Goal: Information Seeking & Learning: Learn about a topic

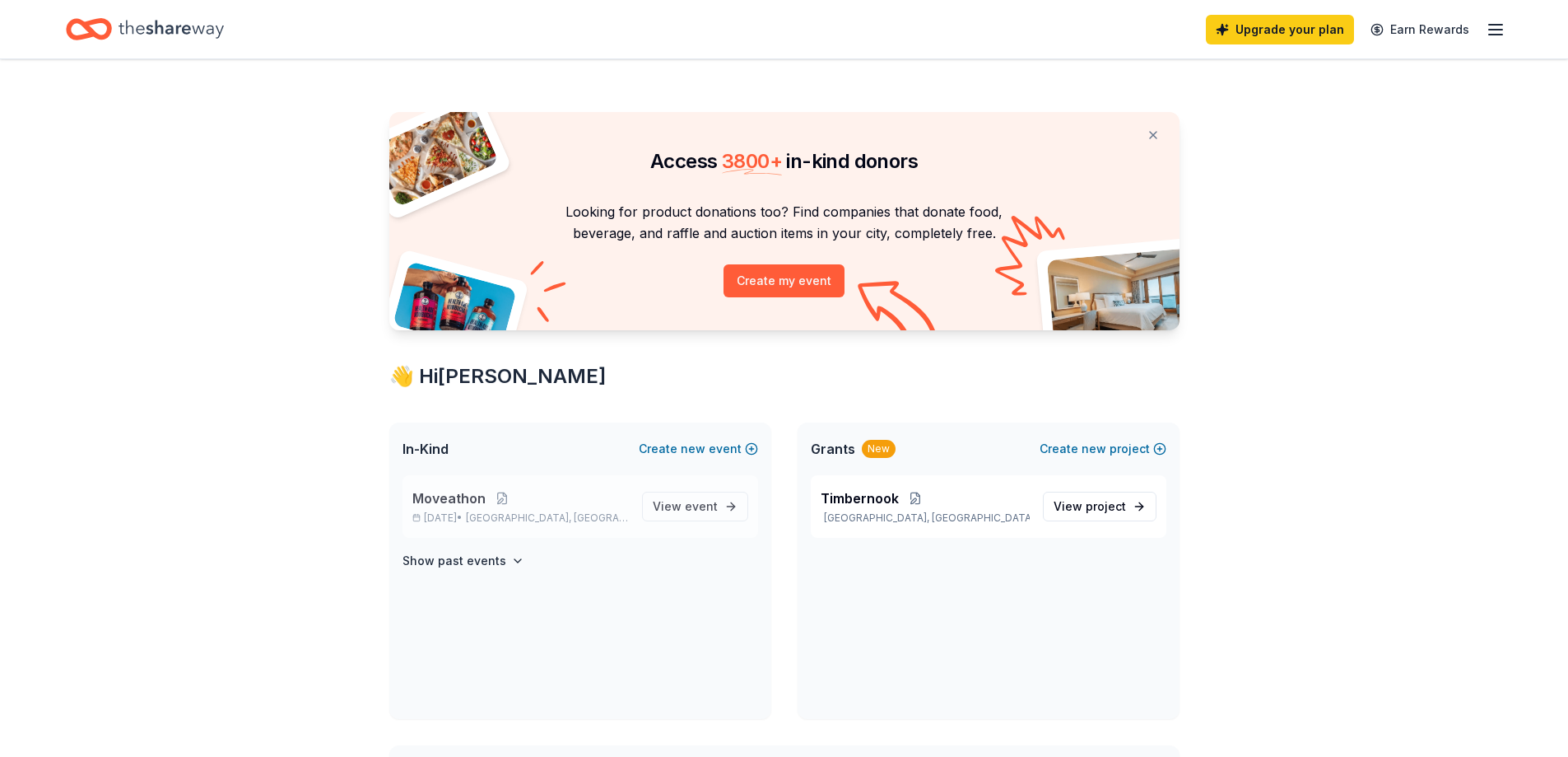
click at [454, 499] on span "Moveathon" at bounding box center [449, 498] width 73 height 19
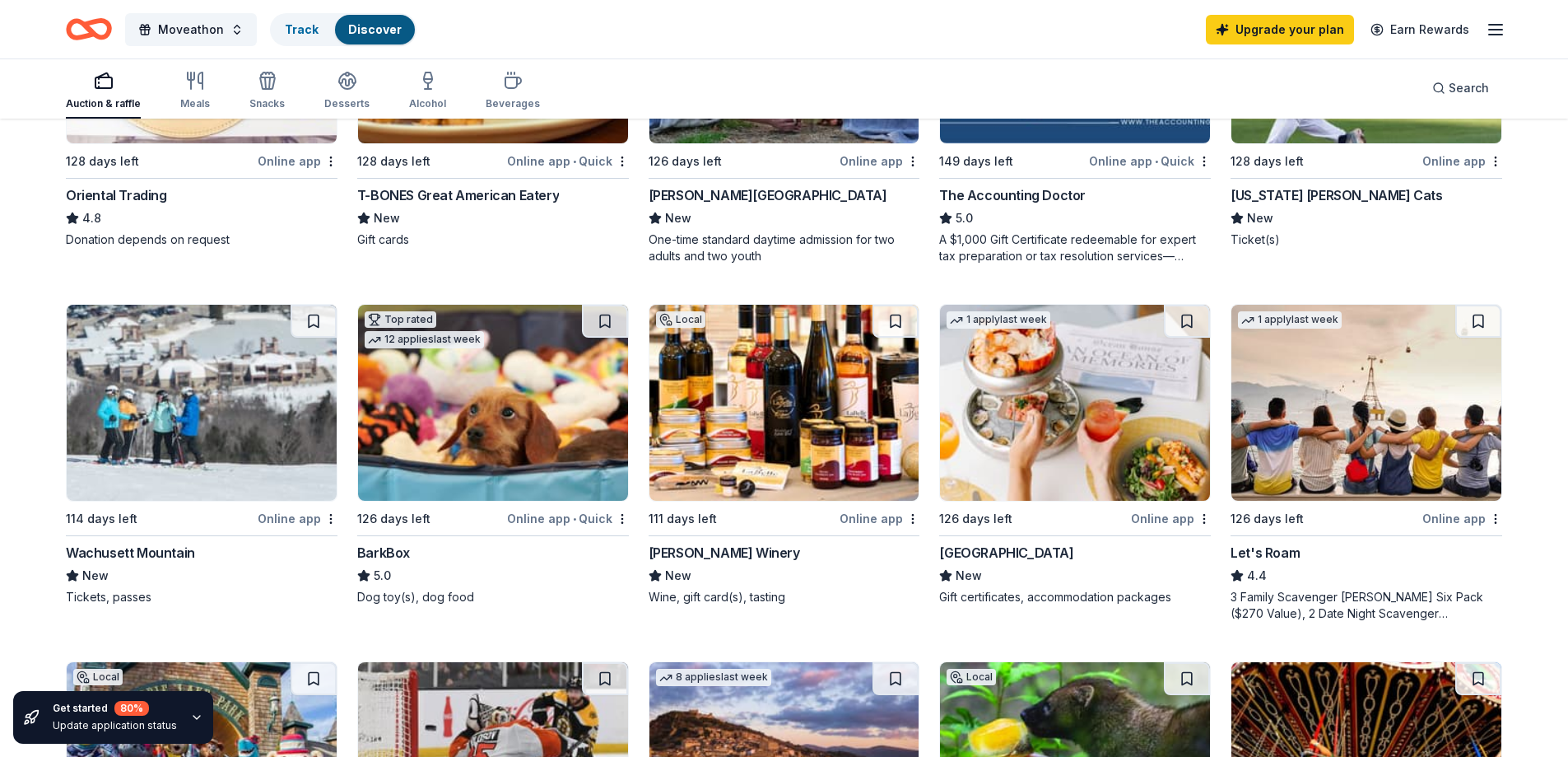
scroll to position [285, 0]
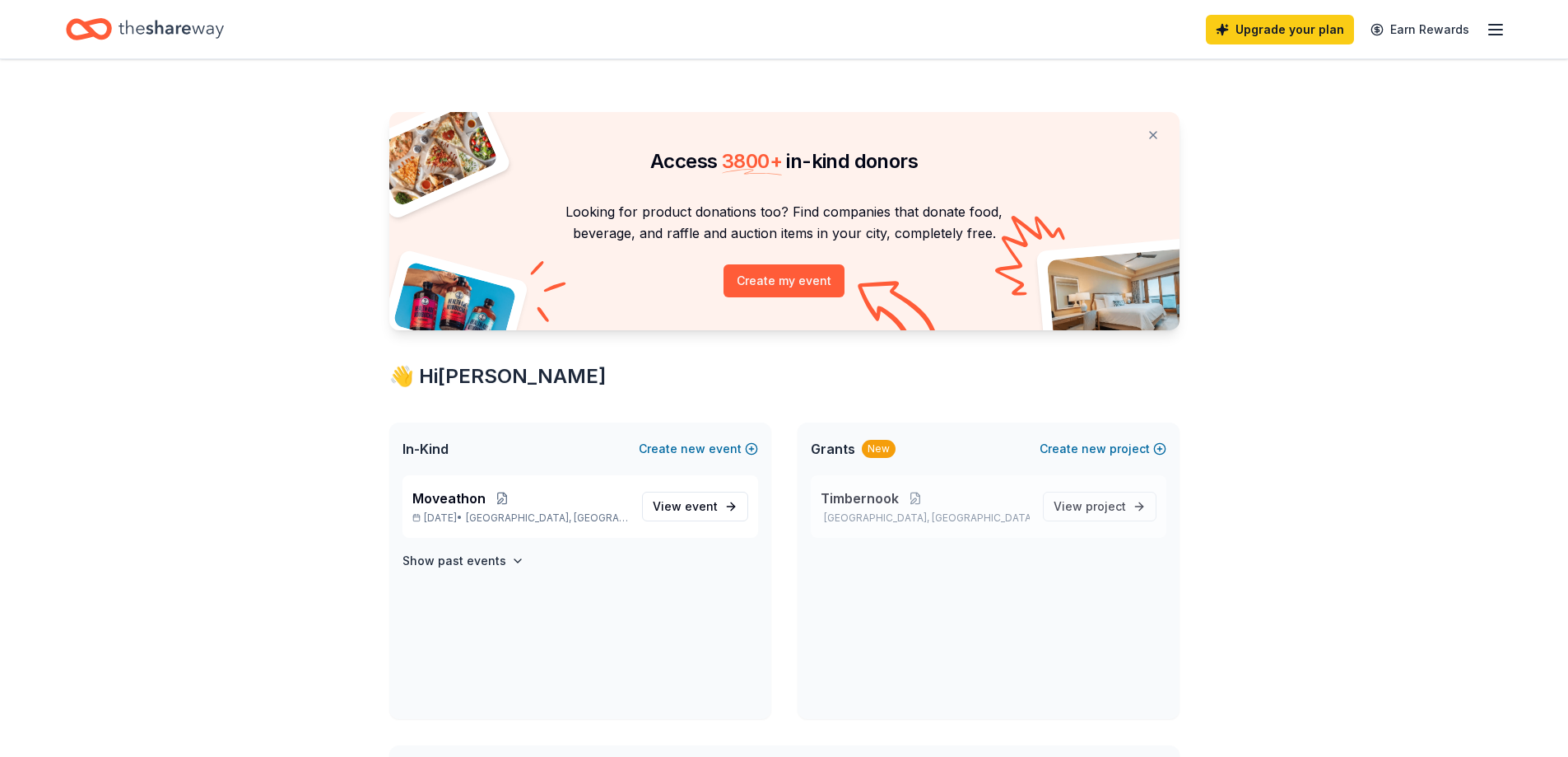
click at [881, 497] on span "Timbernook" at bounding box center [859, 498] width 78 height 19
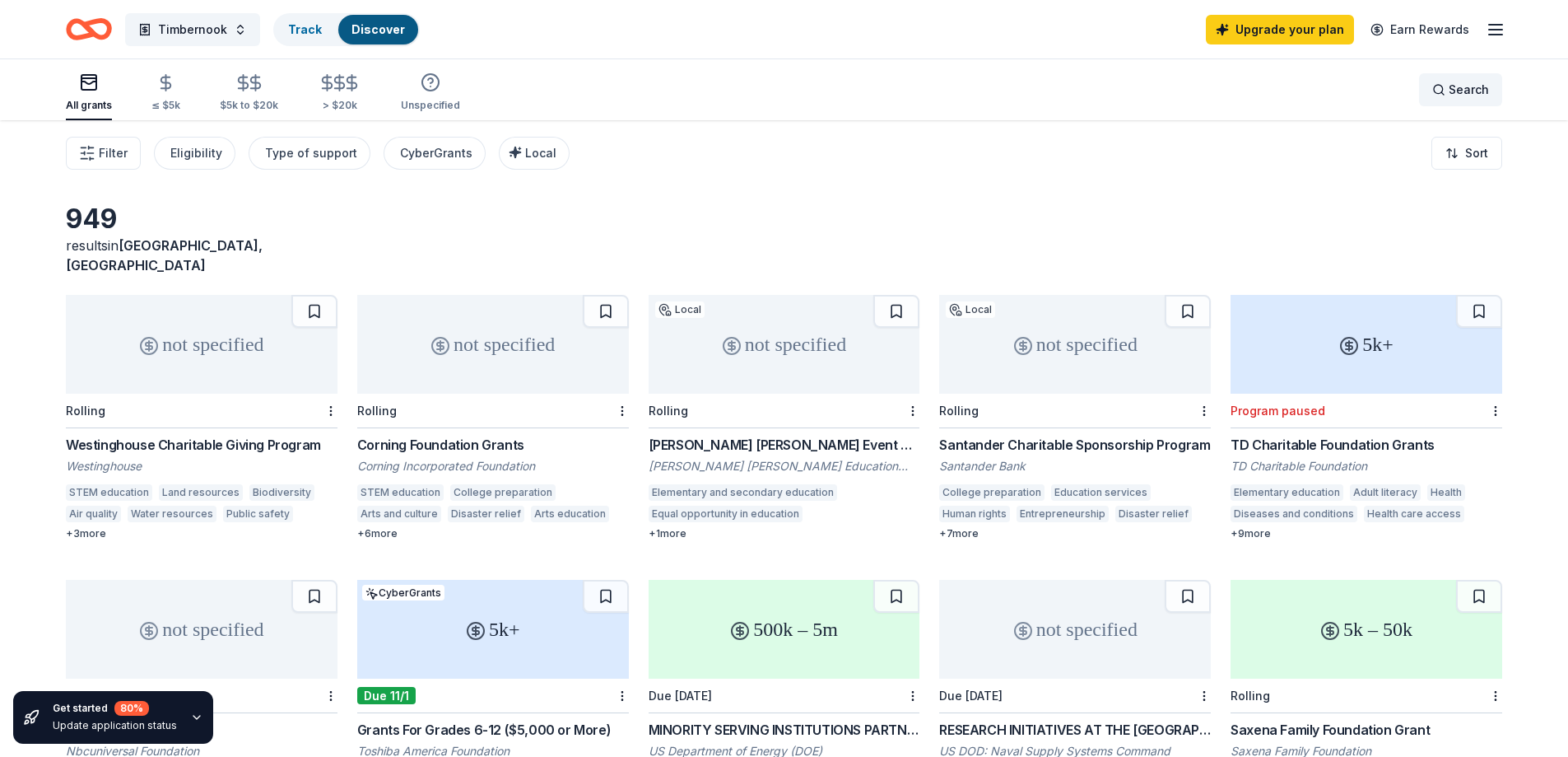
click at [1435, 94] on div "Search" at bounding box center [1460, 90] width 57 height 19
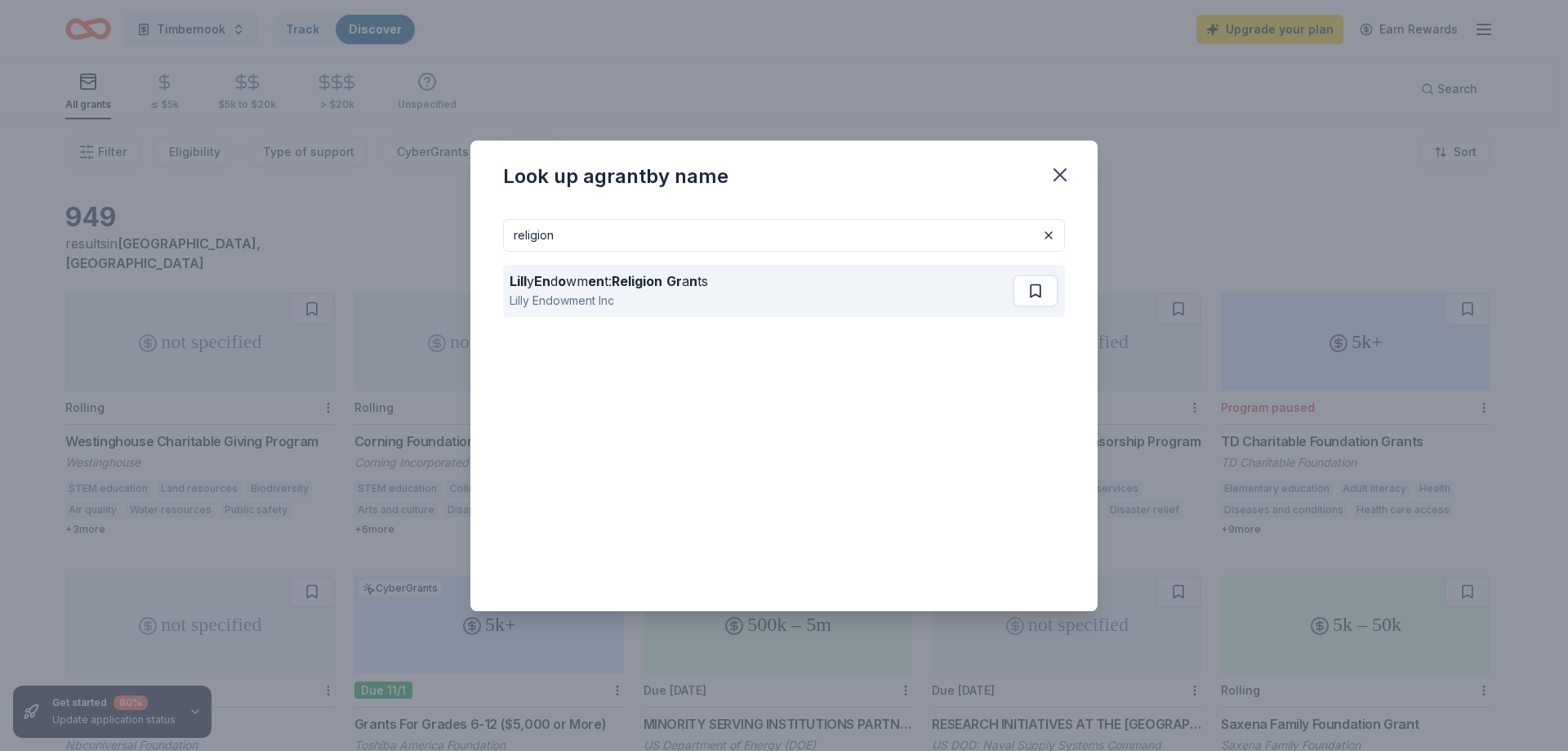
click at [579, 276] on div "Lill y En d o wm en t: Religion Gr a n ts" at bounding box center [608, 280] width 198 height 19
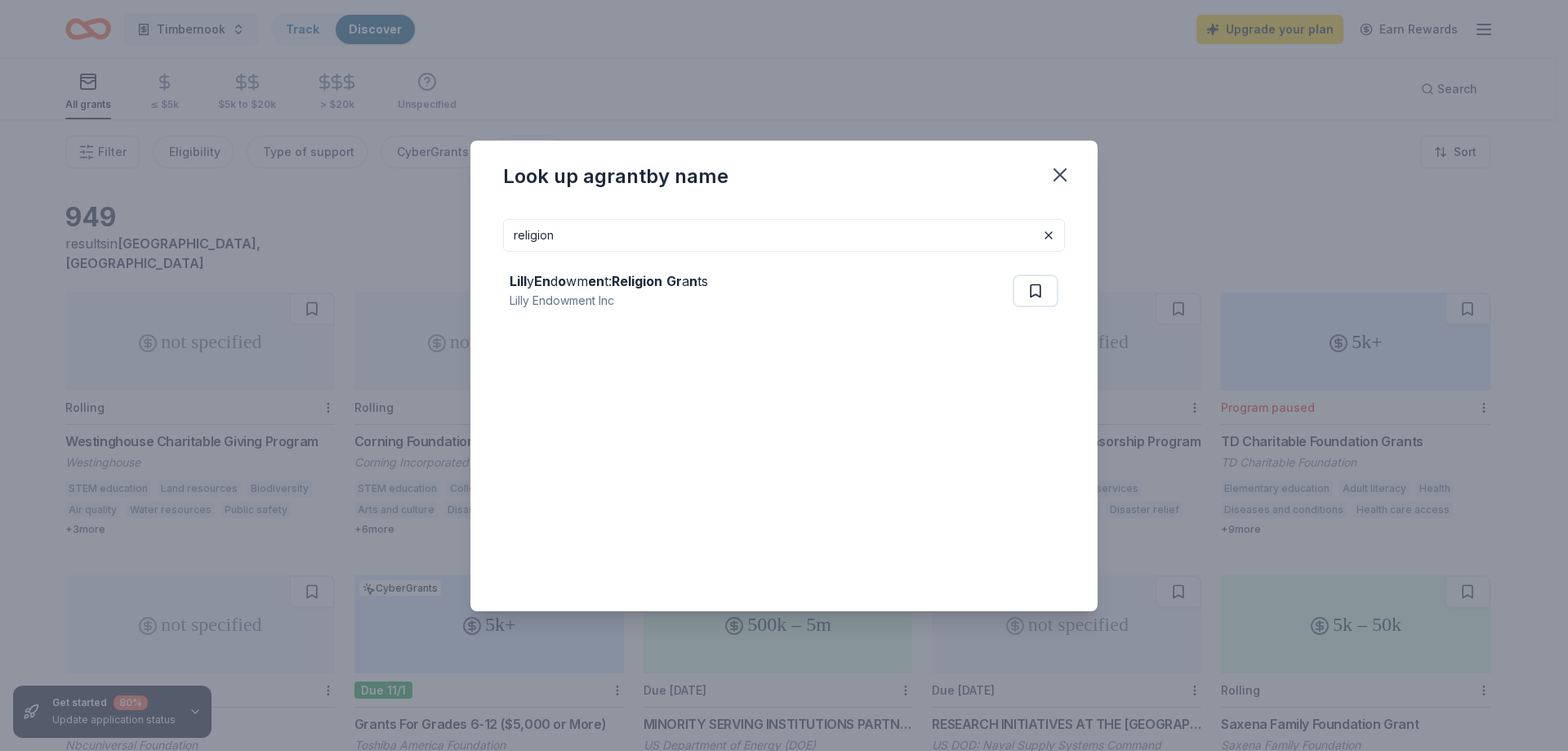
click at [584, 238] on input "religion" at bounding box center [784, 235] width 562 height 33
drag, startPoint x: 581, startPoint y: 238, endPoint x: 414, endPoint y: 244, distance: 167.1
click at [414, 244] on div "Look up a grant by name religion Lill y En d o wm en t: Religion Gr a n [PERSON…" at bounding box center [784, 375] width 1568 height 751
type input "[US_STATE]"
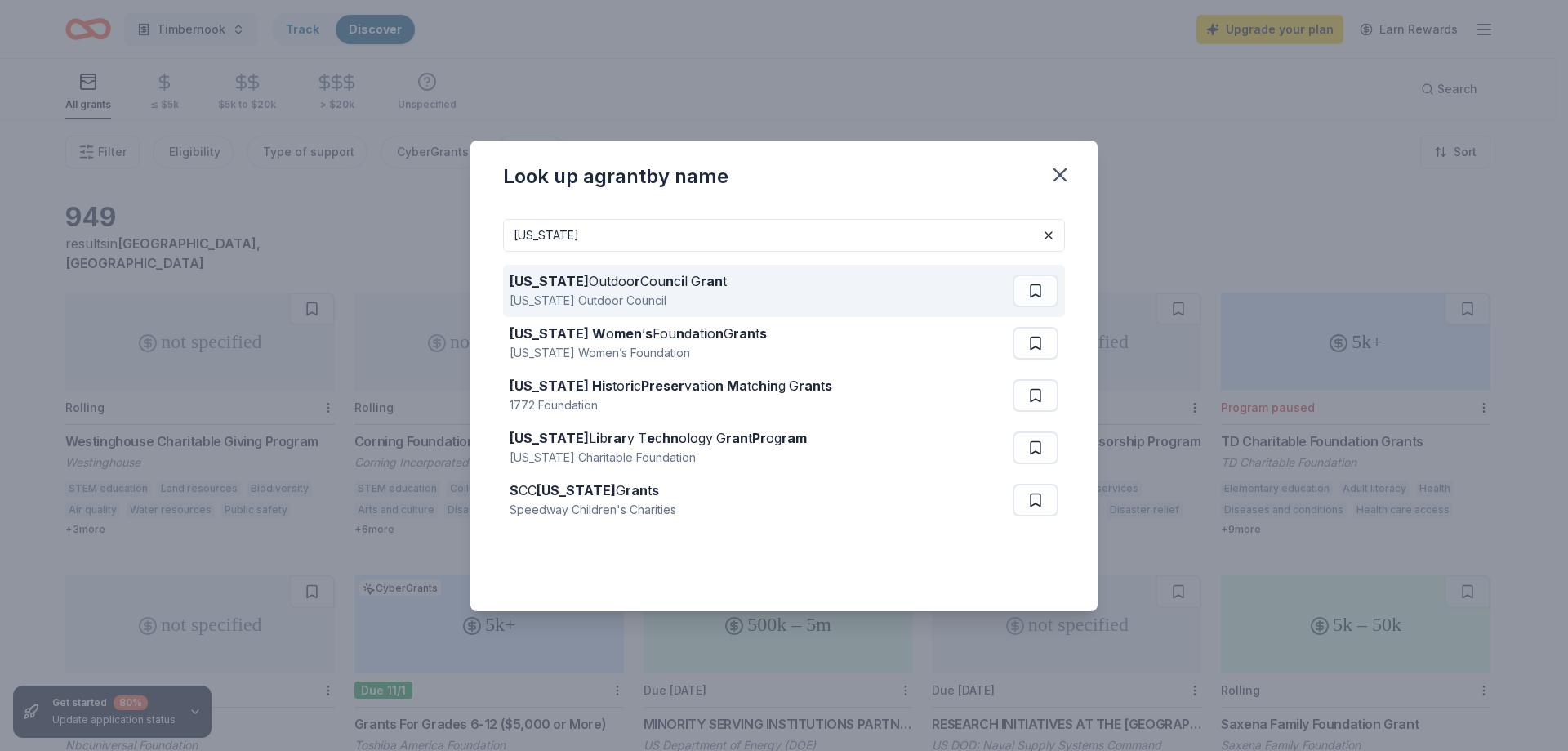
click at [589, 280] on strong "[US_STATE]" at bounding box center [549, 280] width 79 height 16
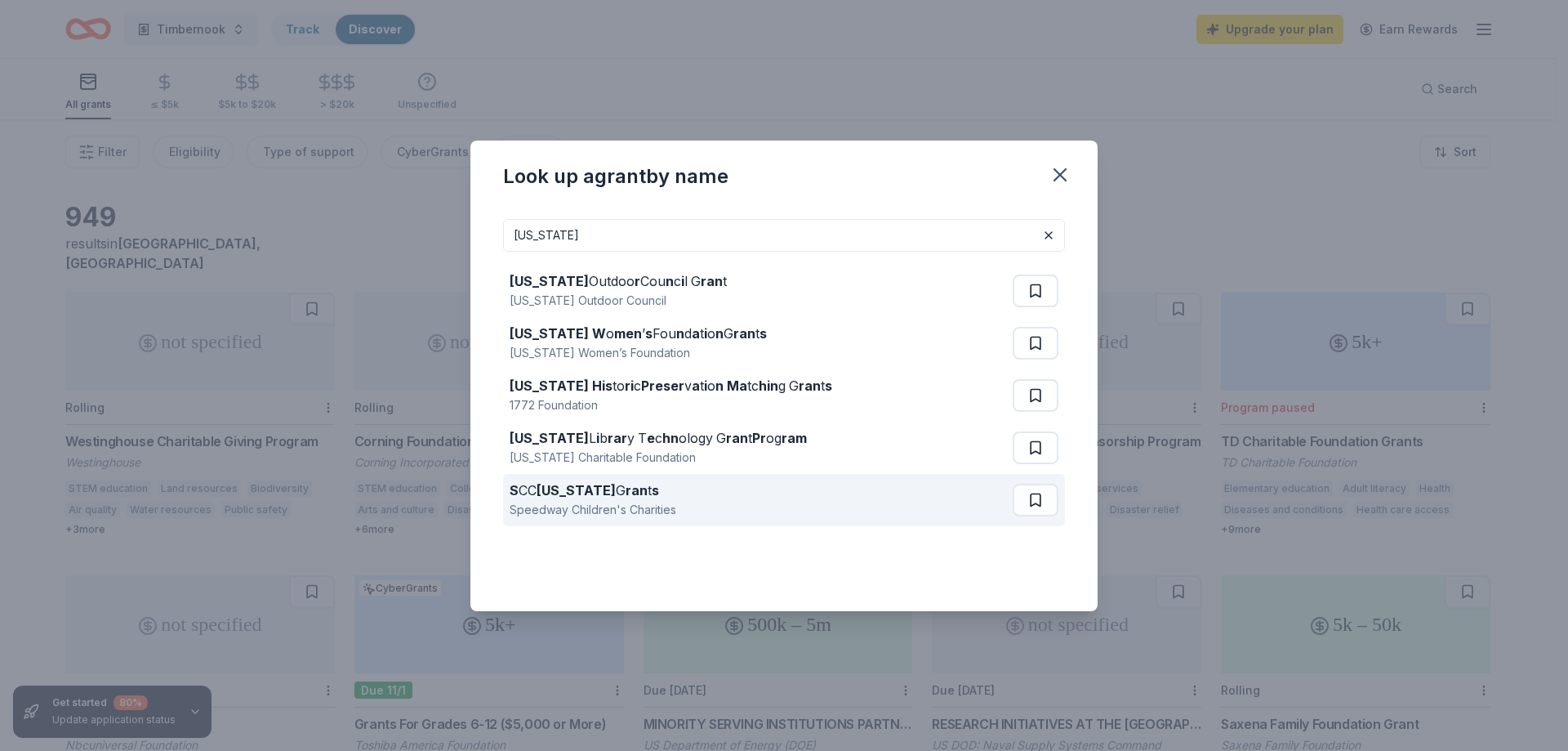
click at [616, 493] on strong "[US_STATE]" at bounding box center [576, 490] width 79 height 16
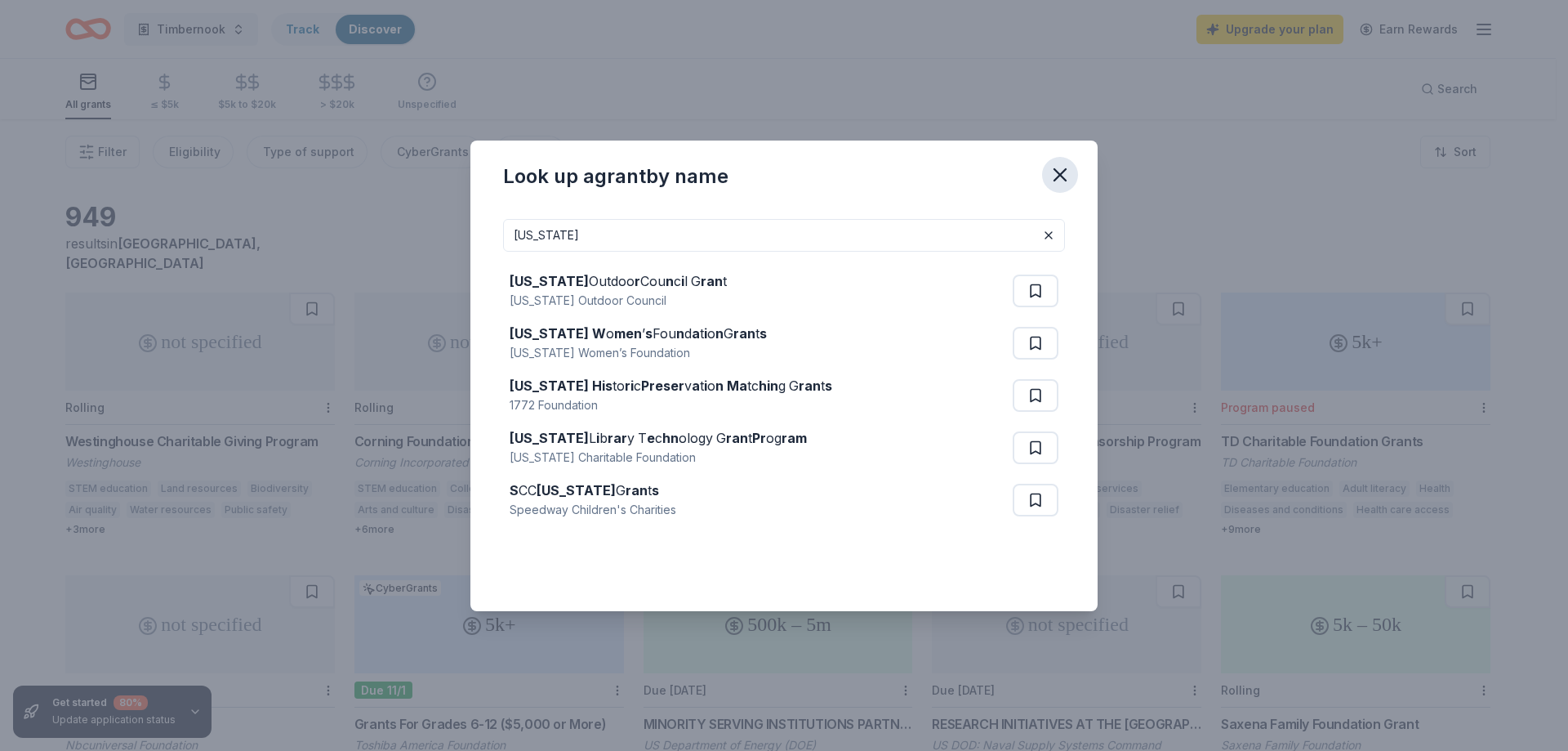
click at [1059, 168] on icon "button" at bounding box center [1060, 175] width 23 height 23
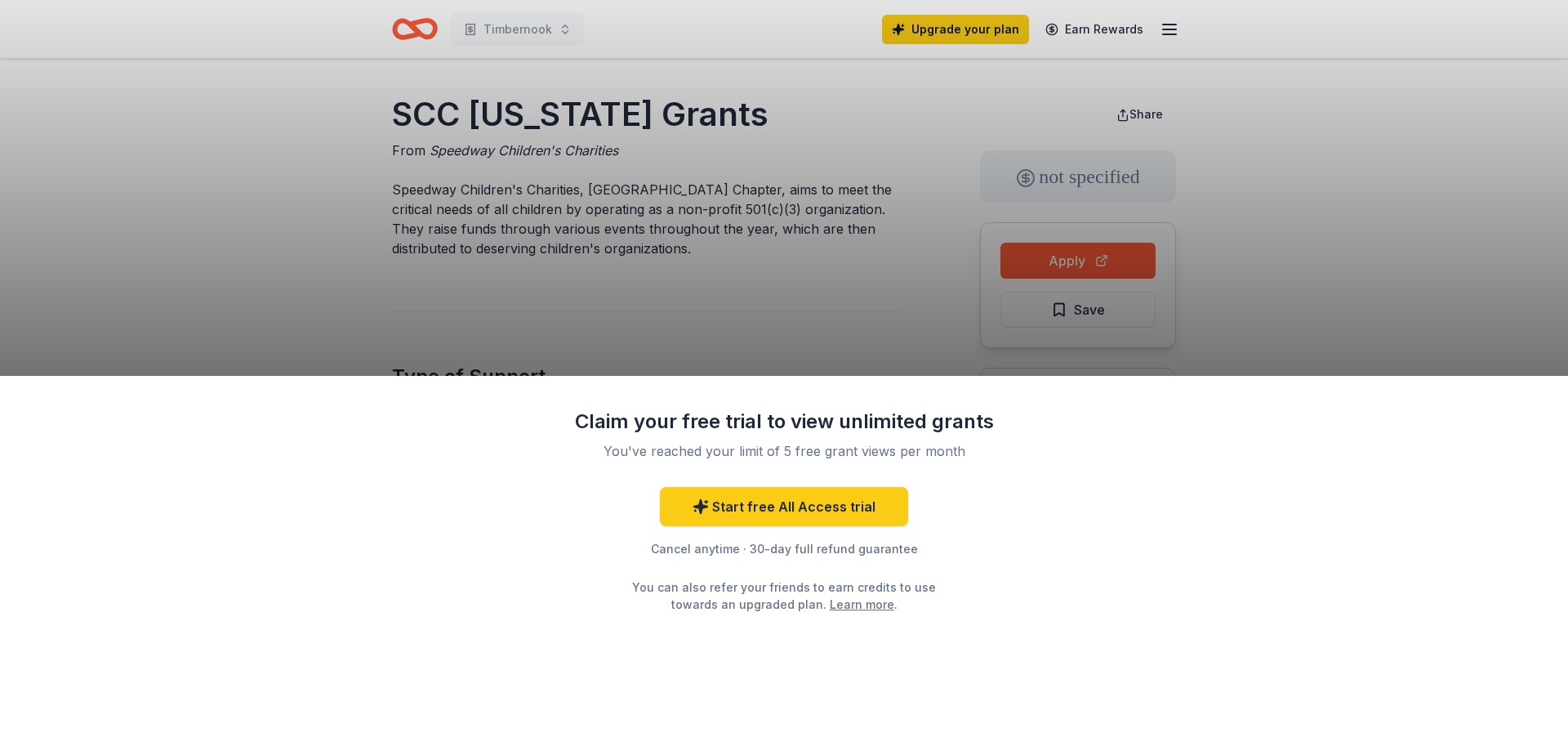
click at [557, 272] on div "Claim your free trial to view unlimited grants You've reached your limit of 5 f…" at bounding box center [784, 375] width 1568 height 751
click at [673, 221] on div "Claim your free trial to view unlimited grants You've reached your limit of 5 f…" at bounding box center [784, 375] width 1568 height 751
